Goal: Task Accomplishment & Management: Use online tool/utility

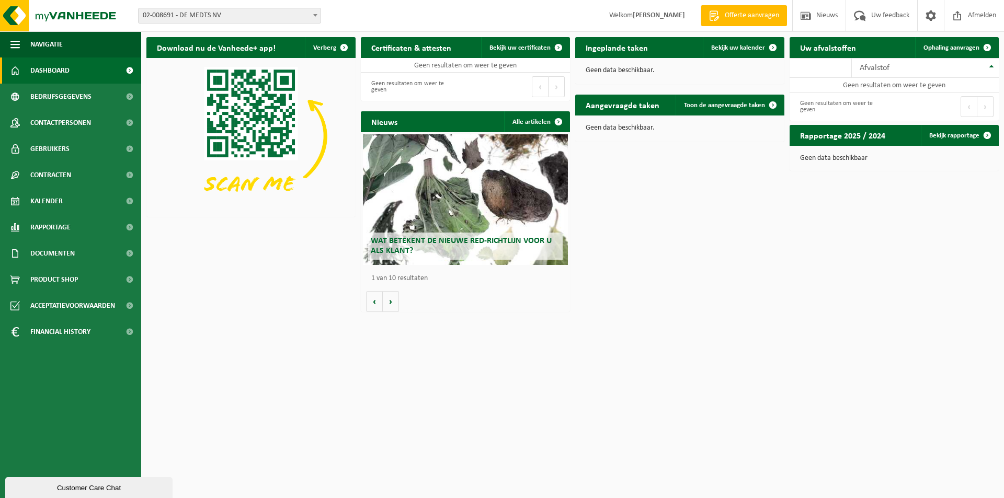
click at [311, 14] on span at bounding box center [315, 15] width 10 height 14
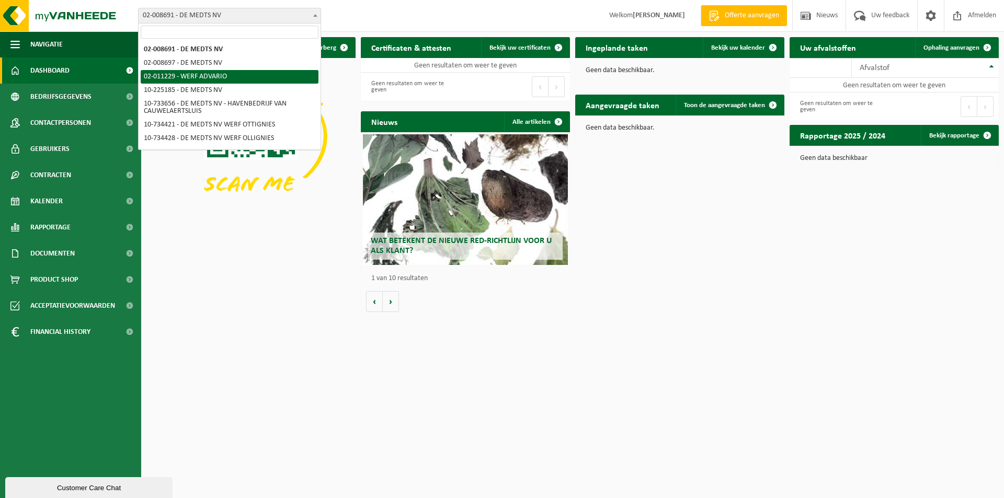
scroll to position [52, 0]
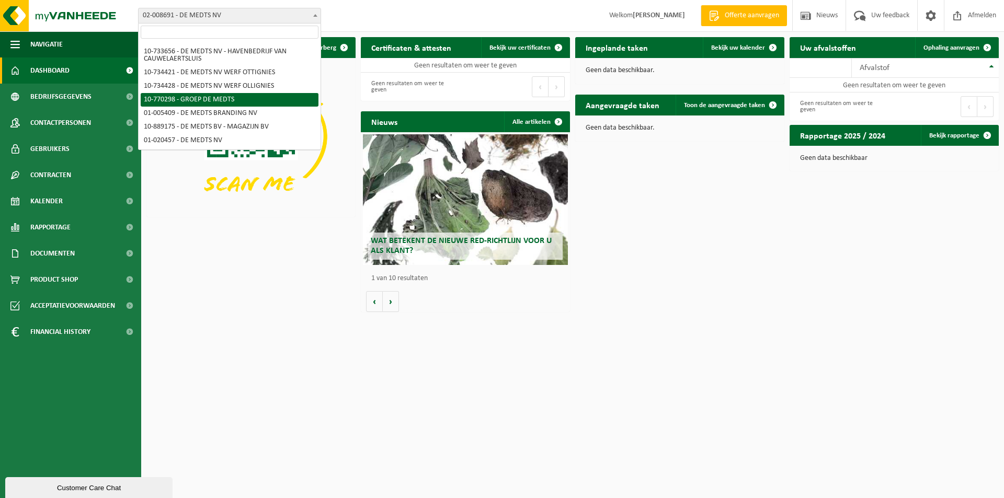
select select "16017"
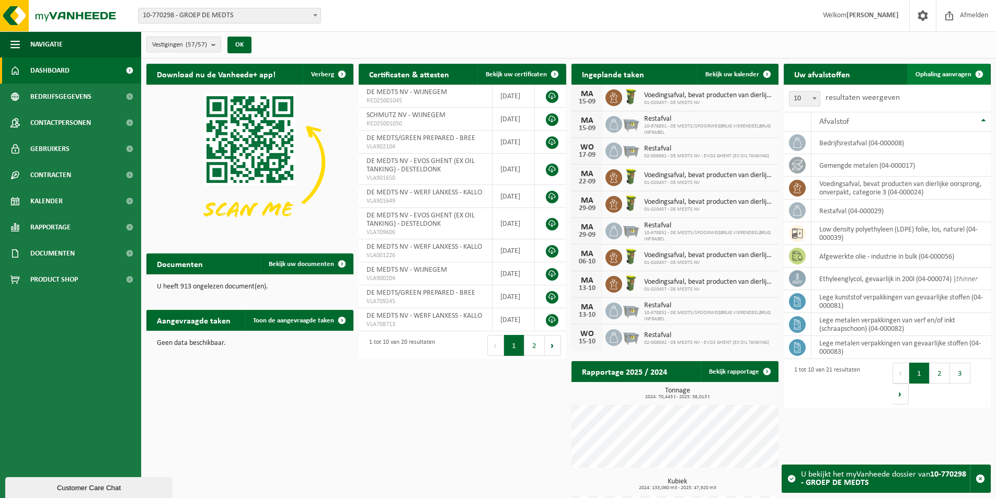
click at [948, 73] on span "Ophaling aanvragen" at bounding box center [943, 74] width 56 height 7
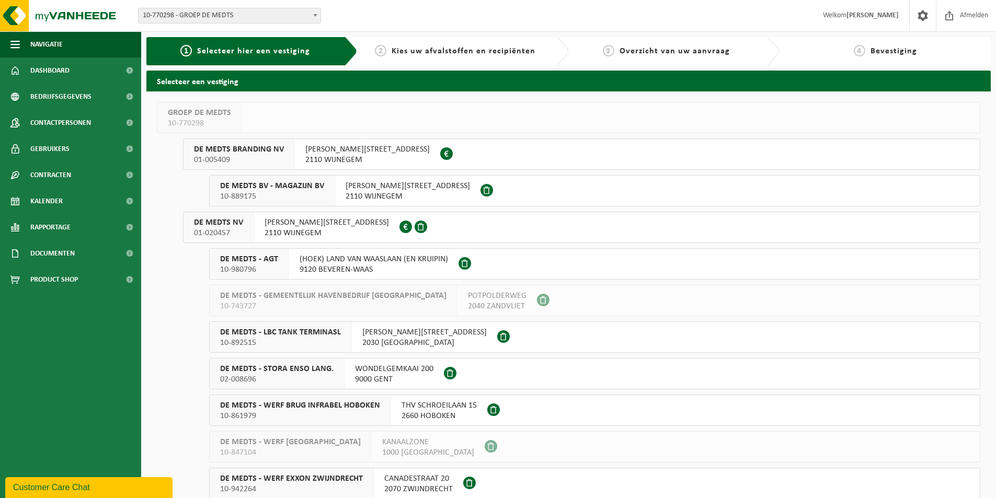
click at [221, 223] on span "DE MEDTS NV" at bounding box center [218, 222] width 49 height 10
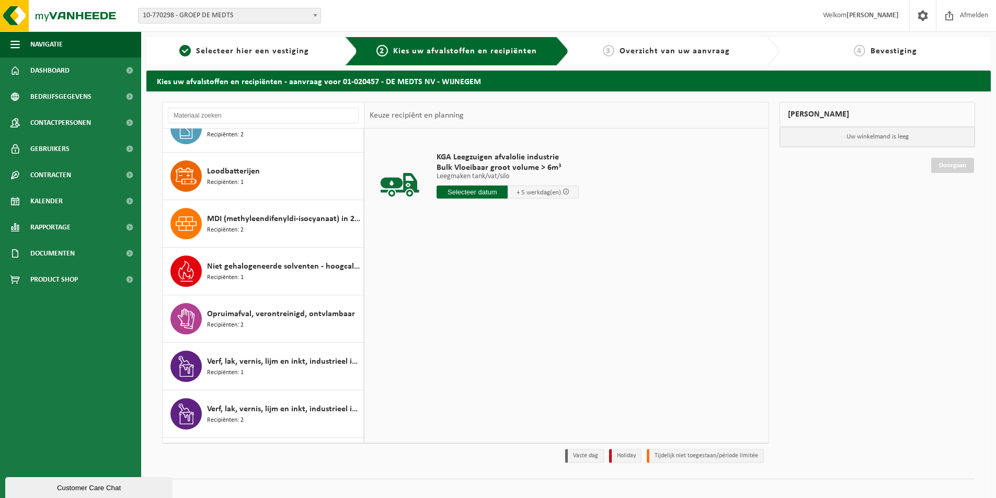
scroll to position [304, 0]
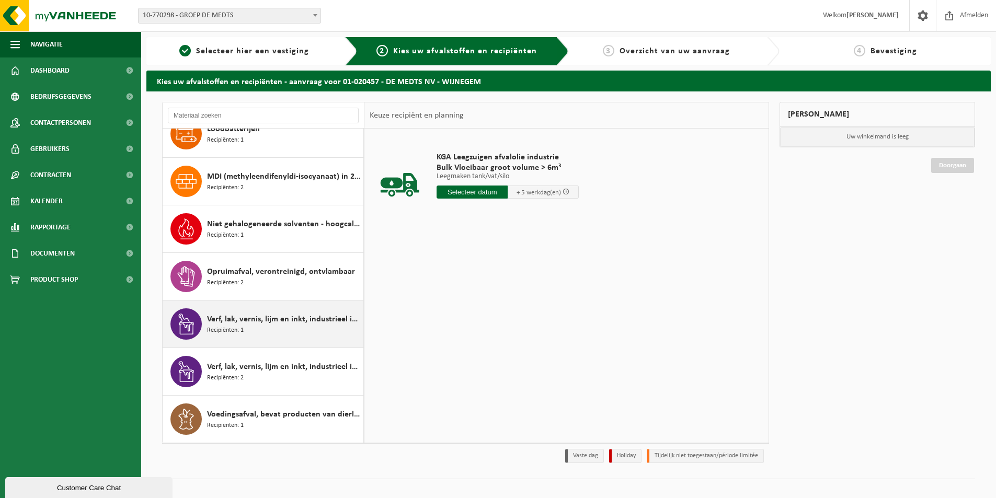
click at [236, 327] on span "Recipiënten: 1" at bounding box center [225, 331] width 37 height 10
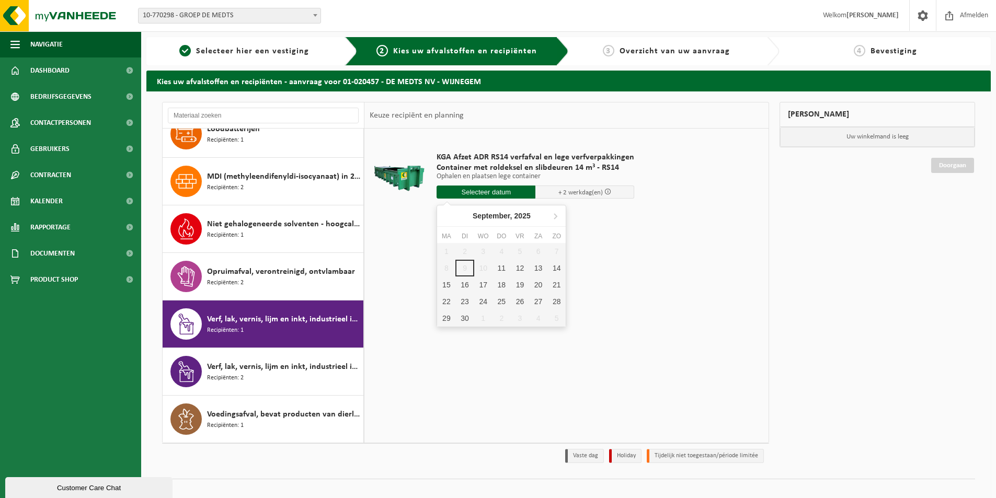
click at [475, 196] on input "text" at bounding box center [486, 192] width 99 height 13
click at [503, 268] on div "11" at bounding box center [501, 268] width 18 height 17
type input "Van 2025-09-11"
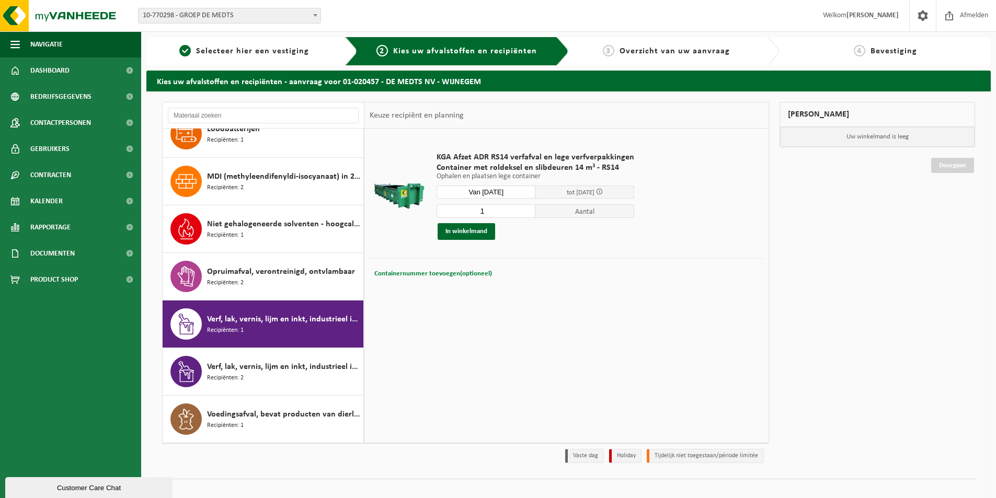
click at [447, 273] on span "Containernummer toevoegen(optioneel)" at bounding box center [433, 273] width 118 height 7
type input "RS14-075"
click at [474, 227] on button "In winkelmand" at bounding box center [467, 231] width 58 height 17
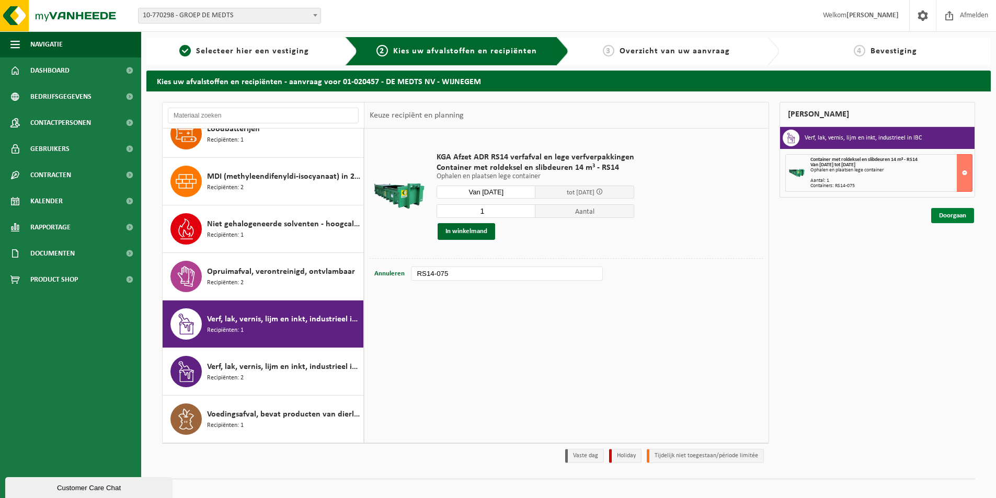
click at [955, 213] on link "Doorgaan" at bounding box center [952, 215] width 43 height 15
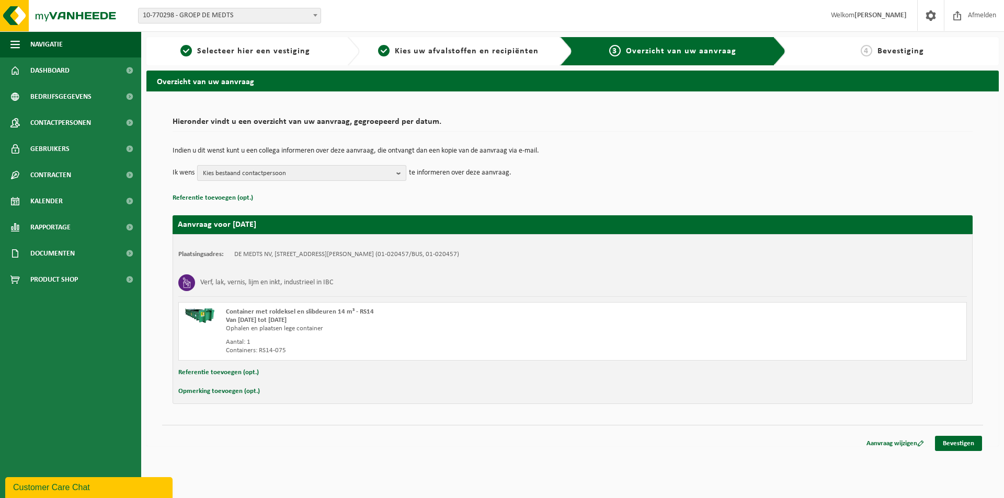
click at [397, 174] on b "button" at bounding box center [400, 173] width 9 height 15
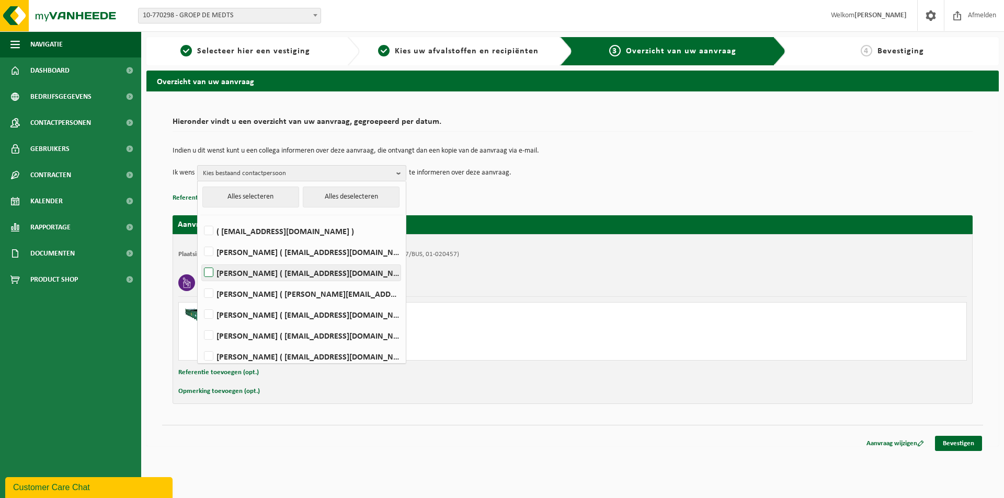
click at [208, 270] on label "Mitchell Debloudts ( magazijn.nv@demedts.be )" at bounding box center [301, 273] width 199 height 16
click at [200, 260] on input "Mitchell Debloudts ( magazijn.nv@demedts.be )" at bounding box center [200, 259] width 1 height 1
checkbox input "true"
click at [536, 193] on p "Referentie toevoegen (opt.)" at bounding box center [573, 198] width 800 height 14
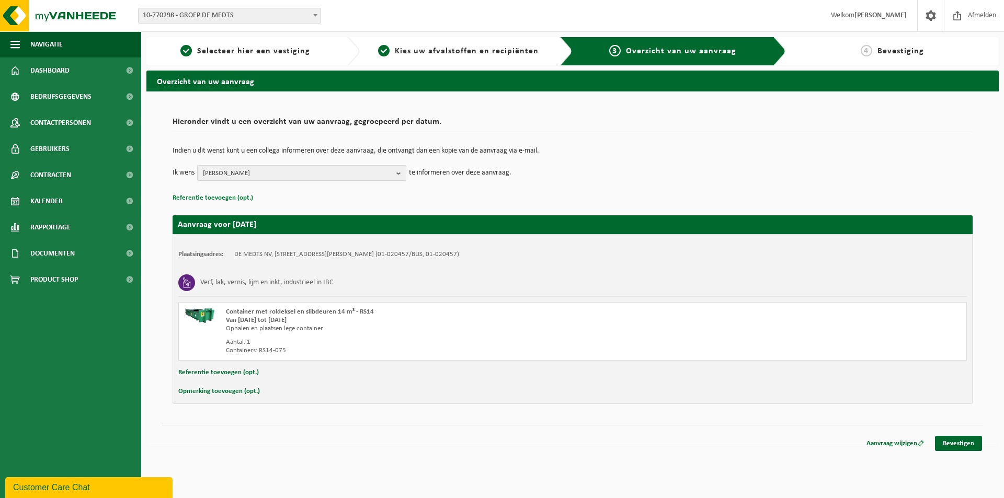
click at [221, 197] on button "Referentie toevoegen (opt.)" at bounding box center [213, 198] width 81 height 14
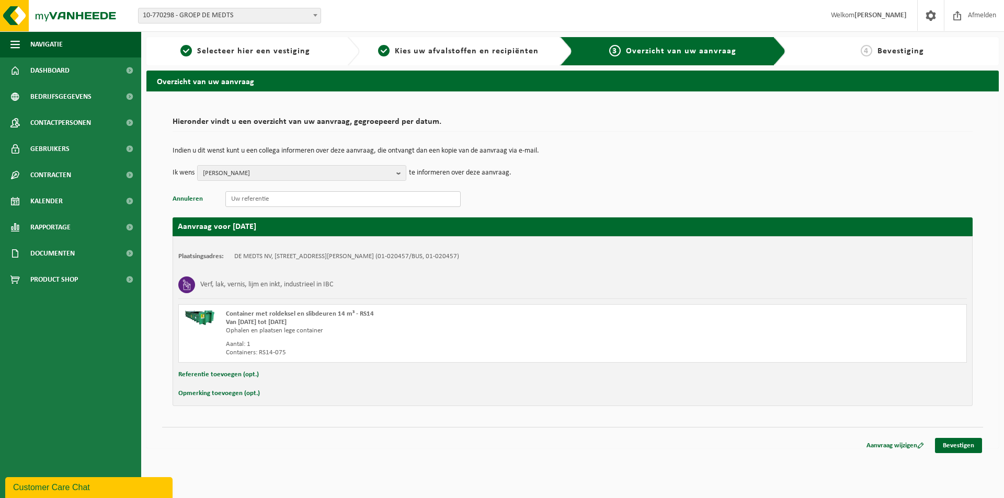
click at [238, 197] on input "text" at bounding box center [342, 199] width 235 height 16
type input "120378-61/9999"
click at [225, 376] on button "Referentie toevoegen (opt.)" at bounding box center [218, 375] width 81 height 14
click at [248, 379] on input "text" at bounding box center [593, 376] width 727 height 16
type input "120378-61/9999"
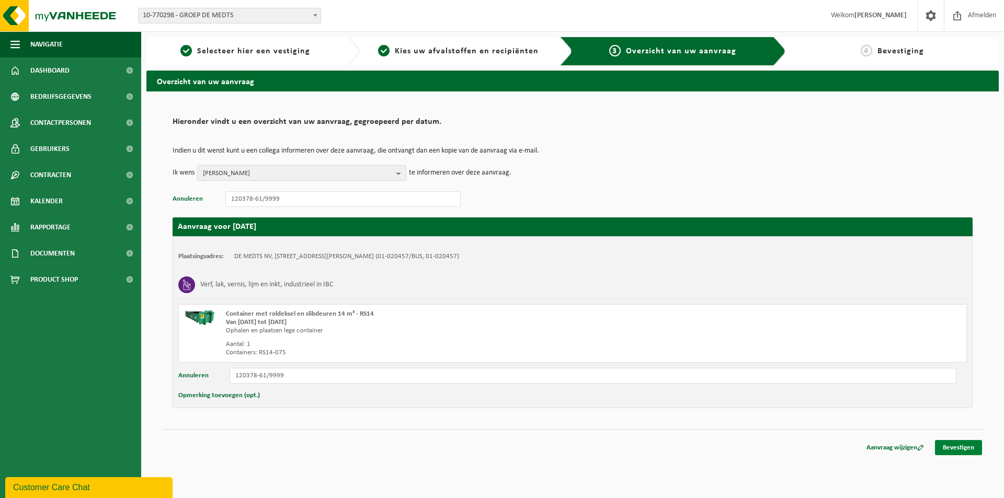
click at [956, 451] on link "Bevestigen" at bounding box center [958, 447] width 47 height 15
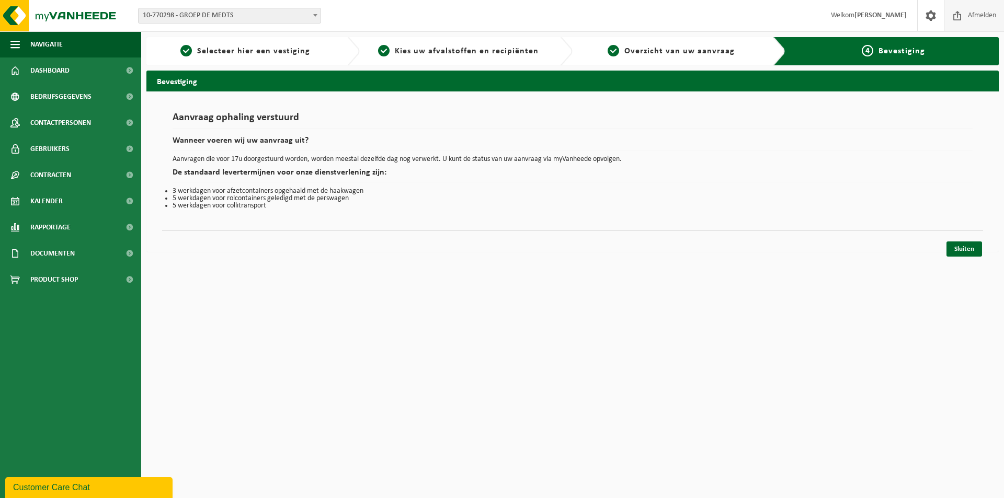
click at [965, 16] on span "Afmelden" at bounding box center [981, 15] width 33 height 31
